Goal: Information Seeking & Learning: Learn about a topic

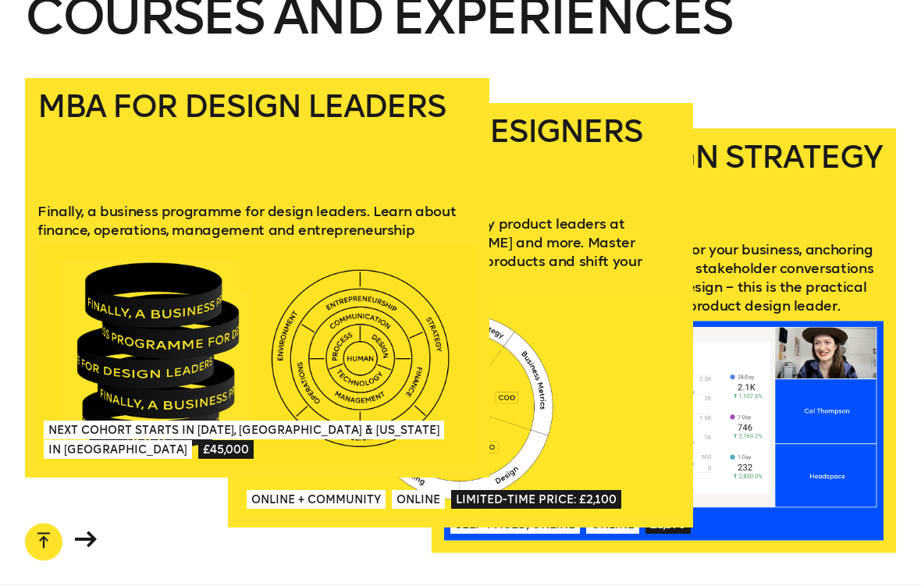
scroll to position [1925, 0]
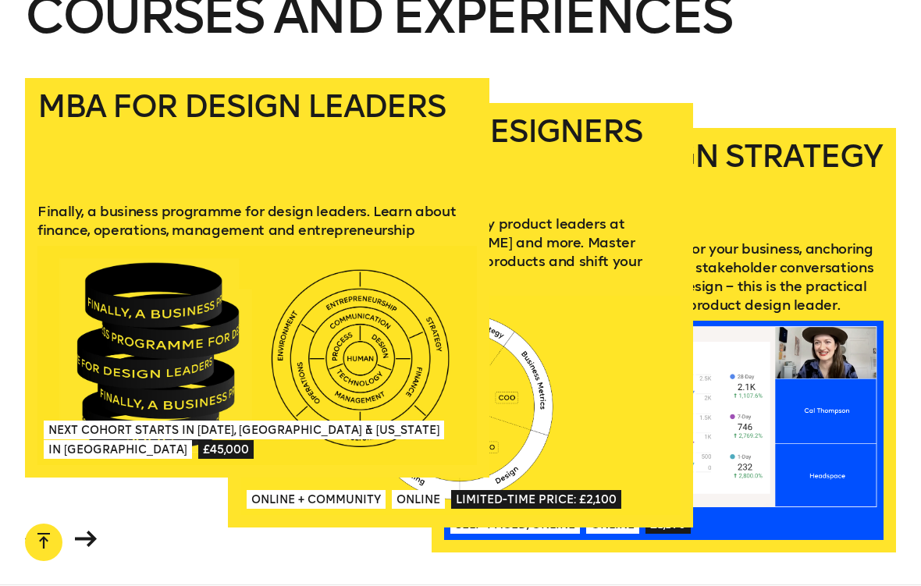
click at [316, 280] on div at bounding box center [256, 356] width 439 height 220
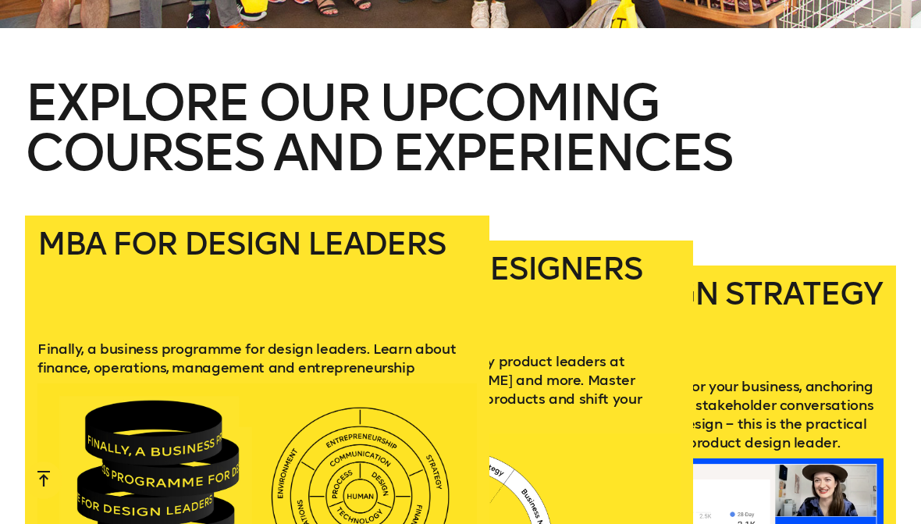
scroll to position [1723, 0]
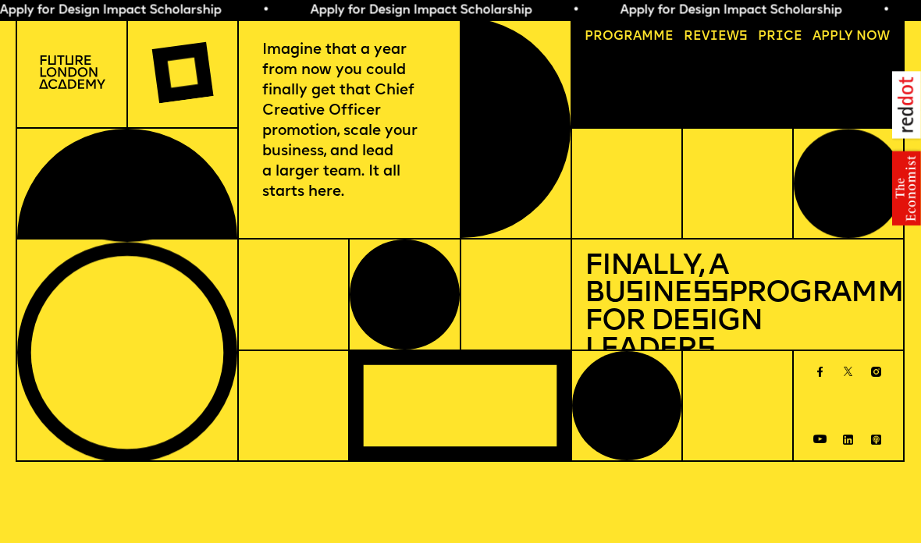
click at [603, 11] on span "Apply for Design Impact Scholarship • Apply for Design Impact Scholarship • App…" at bounding box center [775, 10] width 1551 height 12
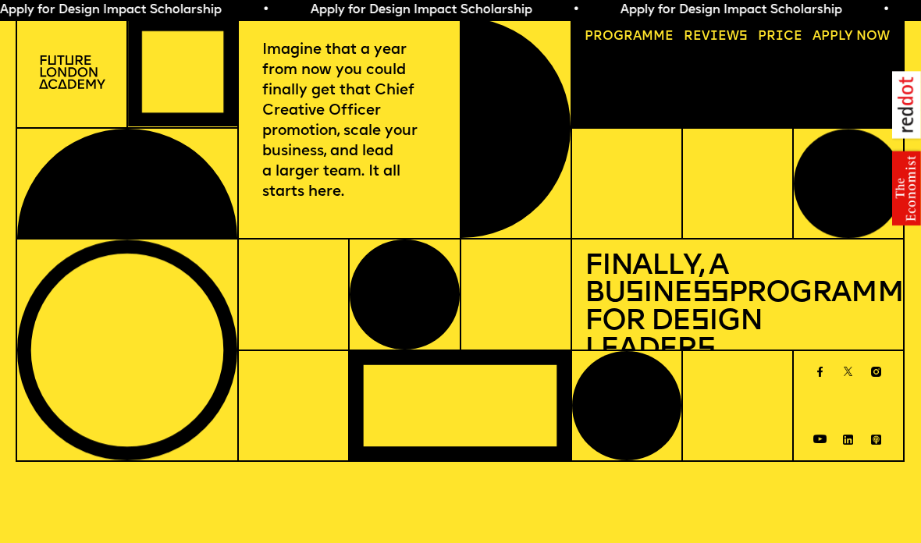
click at [658, 41] on link "Progr a mme" at bounding box center [628, 37] width 101 height 26
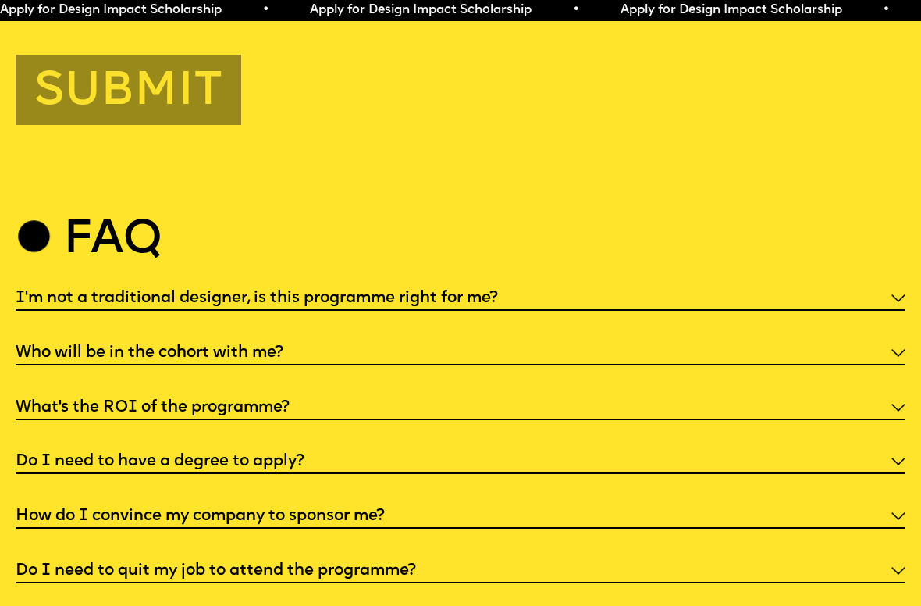
scroll to position [4699, 0]
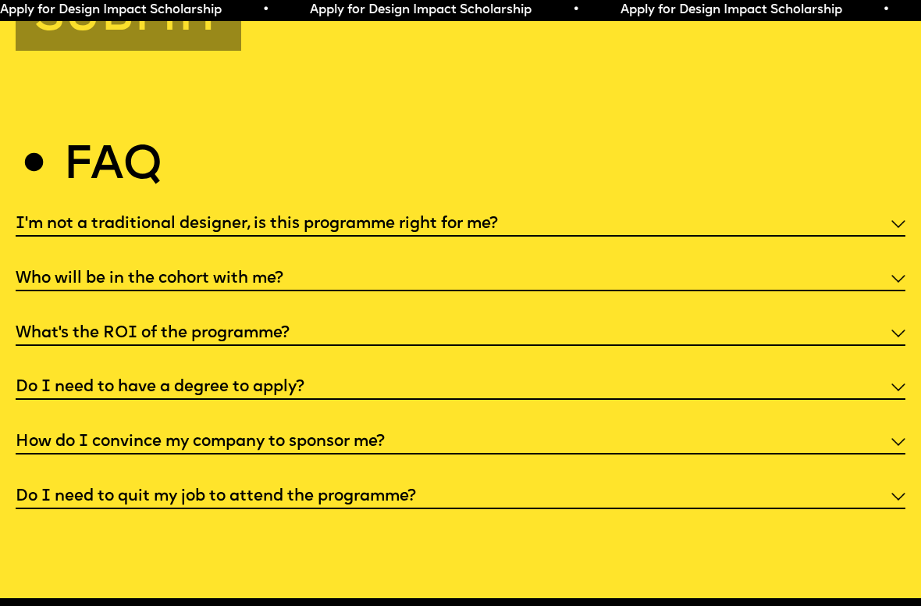
click at [884, 265] on div "Who will be in the cohort with me?" at bounding box center [460, 278] width 889 height 27
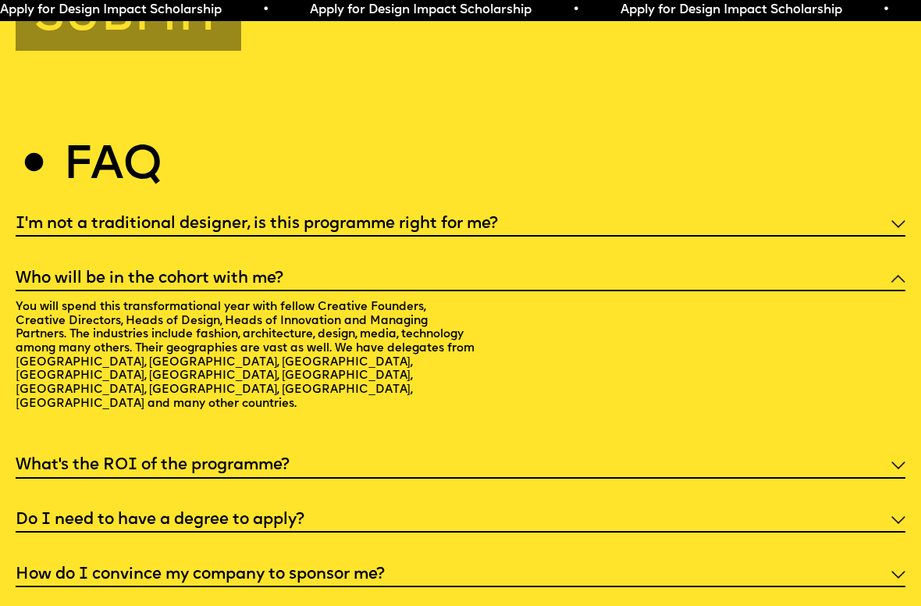
click at [887, 451] on div "What’s the ROI of the programme?" at bounding box center [460, 464] width 889 height 27
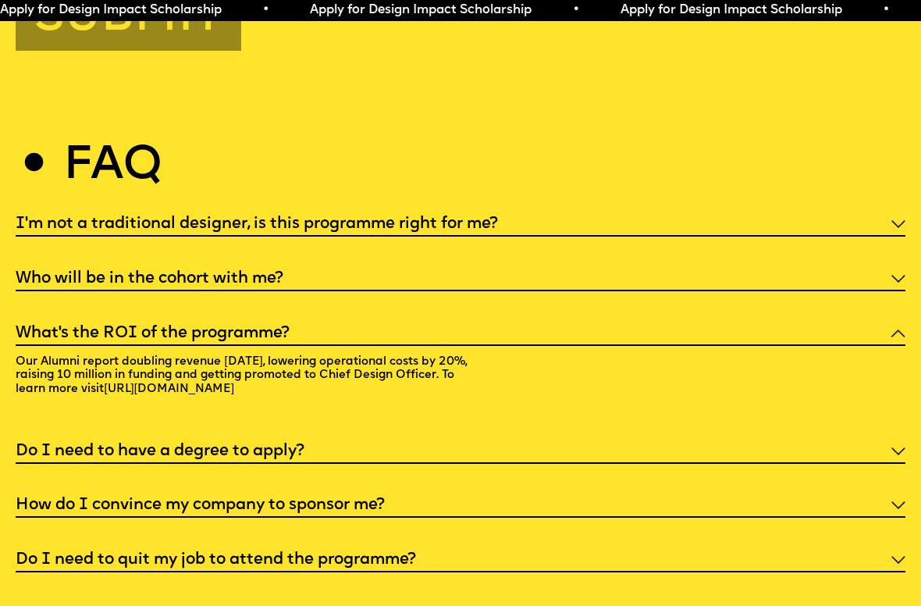
click at [904, 447] on img at bounding box center [898, 451] width 14 height 8
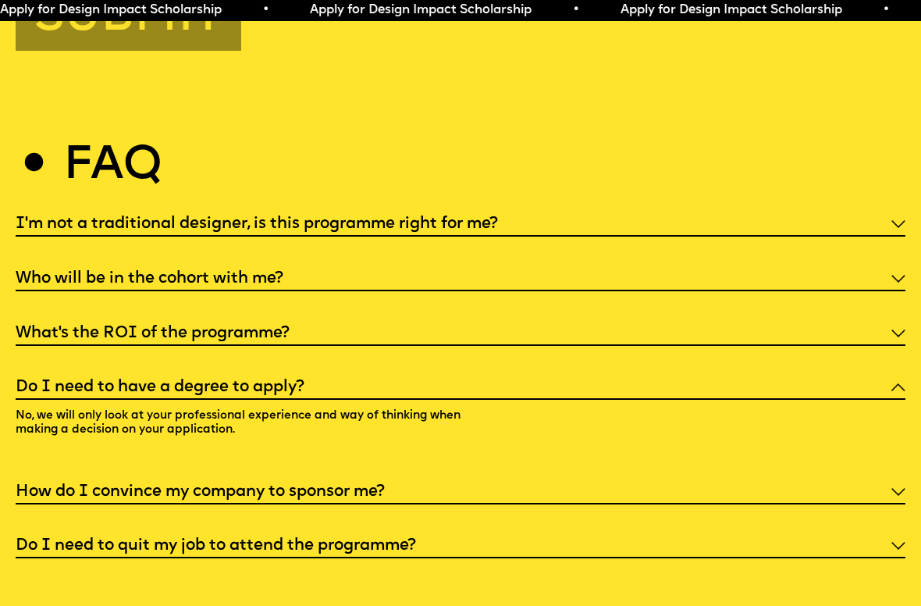
click at [468, 477] on div "How do I convince my company to sponsor me?" at bounding box center [460, 490] width 889 height 27
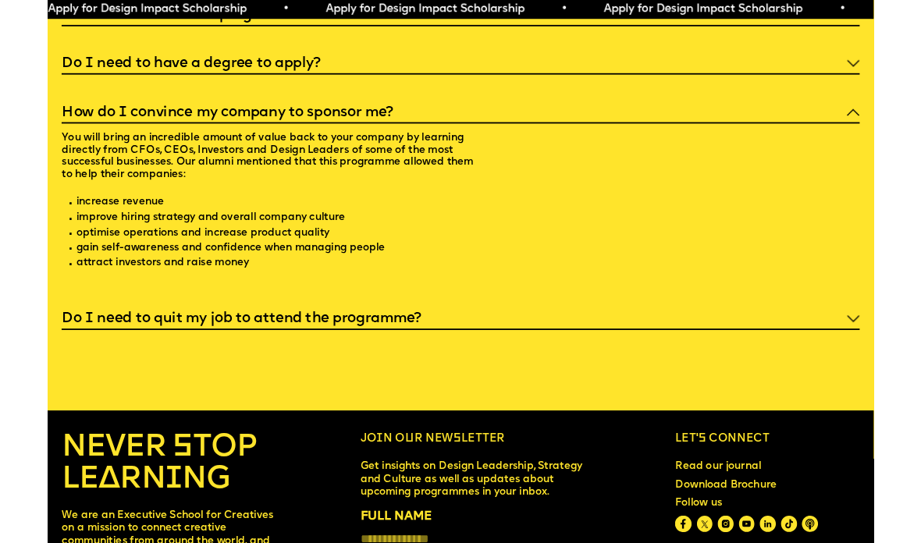
scroll to position [5076, 0]
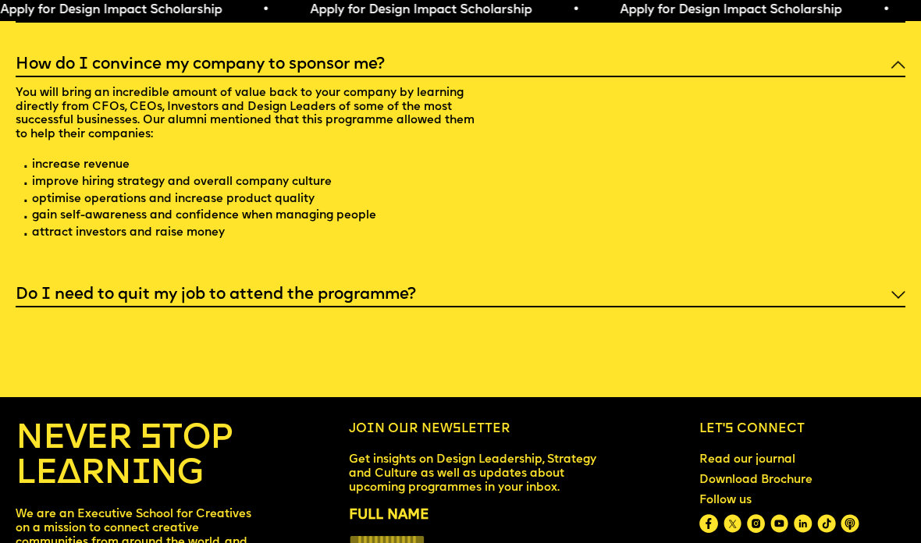
click at [544, 281] on div "Do I need to quit my job to attend the programme?" at bounding box center [460, 294] width 889 height 27
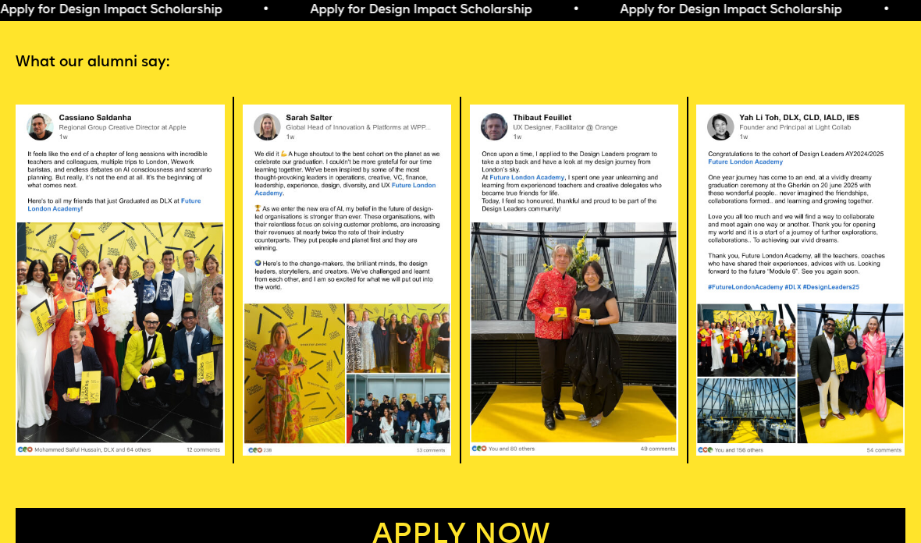
scroll to position [2562, 0]
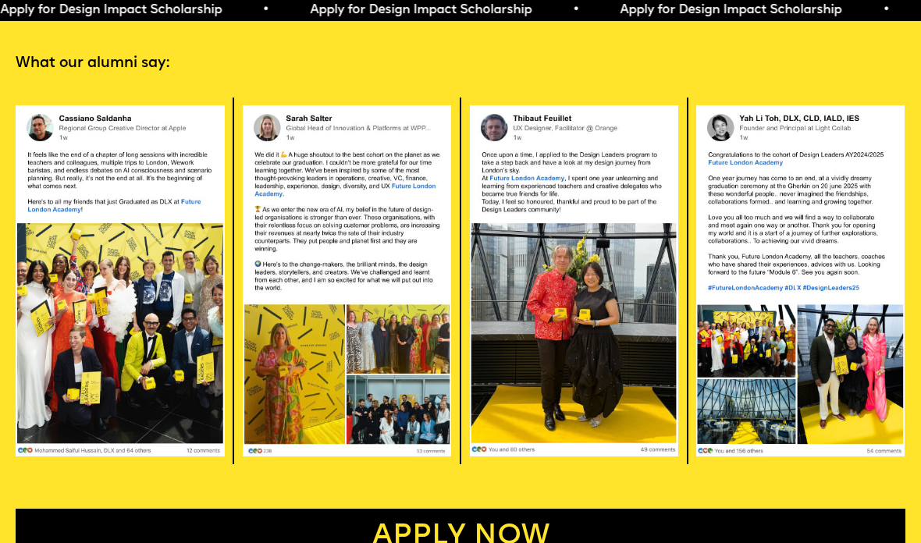
click at [157, 137] on img at bounding box center [120, 281] width 208 height 352
